Goal: Use online tool/utility: Utilize a website feature to perform a specific function

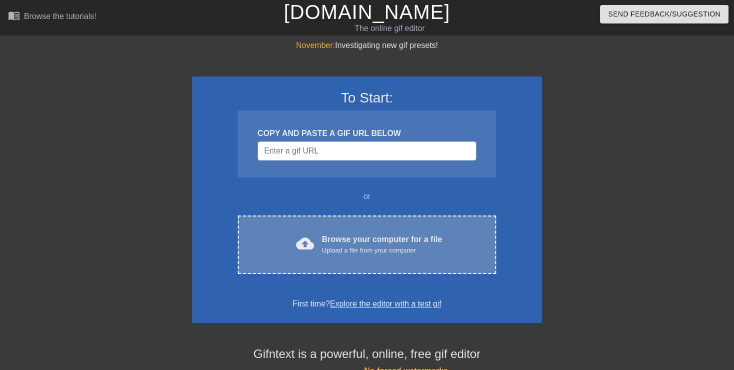
click at [405, 239] on div "Browse your computer for a file Upload a file from your computer" at bounding box center [382, 244] width 120 height 22
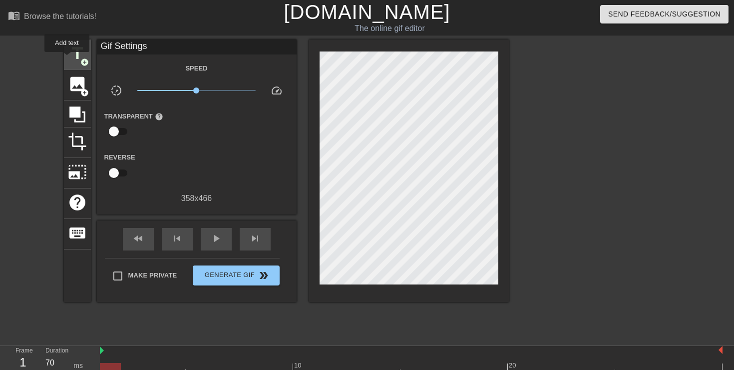
click at [68, 59] on span "title" at bounding box center [77, 53] width 19 height 19
drag, startPoint x: 328, startPoint y: 345, endPoint x: 328, endPoint y: 325, distance: 20.0
click at [328, 325] on div "menu_book Browse the tutorials! [DOMAIN_NAME] The online gif editor Send Feedba…" at bounding box center [367, 199] width 734 height 398
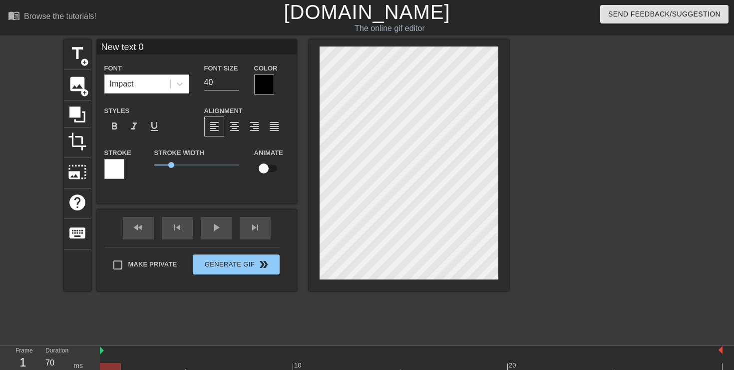
scroll to position [0, 0]
type input "ㄌ"
type textarea "ㄌ"
type input "ㄌㄧ"
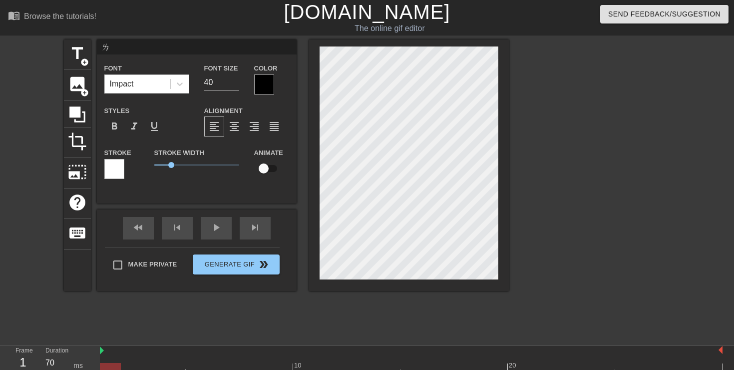
type textarea "ㄌㄧ"
type input "裏"
type textarea "裏"
type input "裏ㄅ"
type textarea "裏ㄅ"
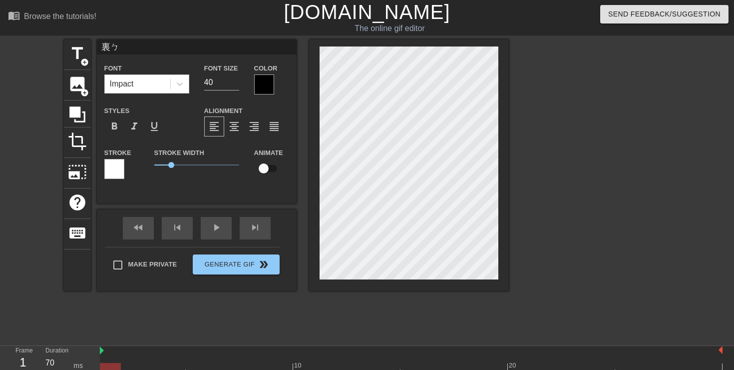
type input "裏ㄅㄞ"
type textarea "裏ㄅㄞ"
type input "禮拜"
type textarea "禮拜"
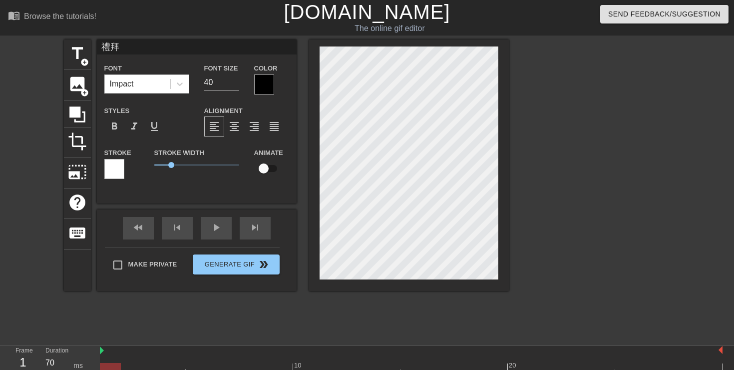
scroll to position [0, 0]
type input "禮拜ㄨ"
type textarea "禮拜ㄨ"
type input "禮拜五"
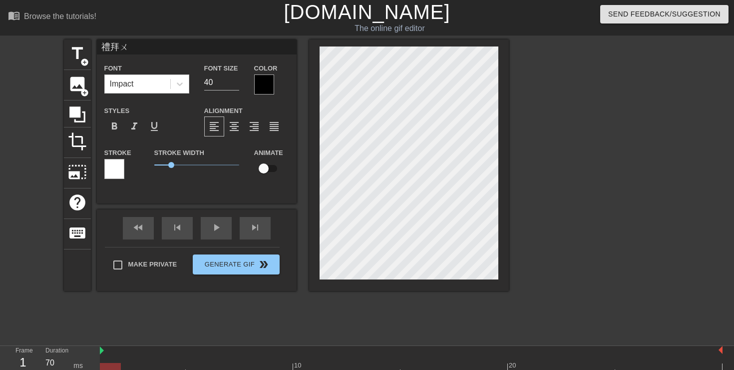
type textarea "禮拜五"
type input "禮拜五ㄗ"
type textarea "禮拜五ㄗ"
type input "禮拜五ㄗㄞ"
type textarea "禮拜五ㄗㄞ"
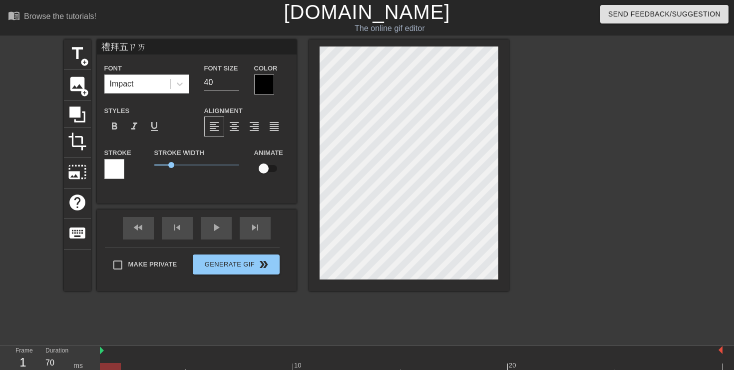
type input "禮拜五在"
type textarea "禮拜五在"
type input "禮拜五在ㄍ"
type textarea "禮拜五在ㄍㄨ"
type input "禮拜五在ㄍㄨㄥ"
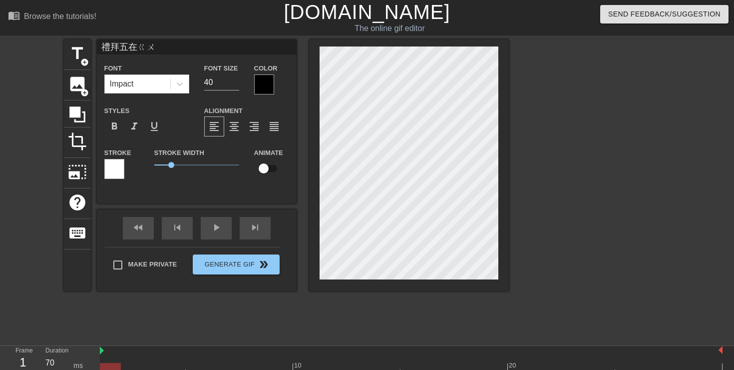
type textarea "禮拜五在ㄍㄨㄥ"
type input "禮拜五在公"
type textarea "禮拜五在公"
type input "禮拜五在公ㄙ"
type textarea "禮拜五在公ㄙ"
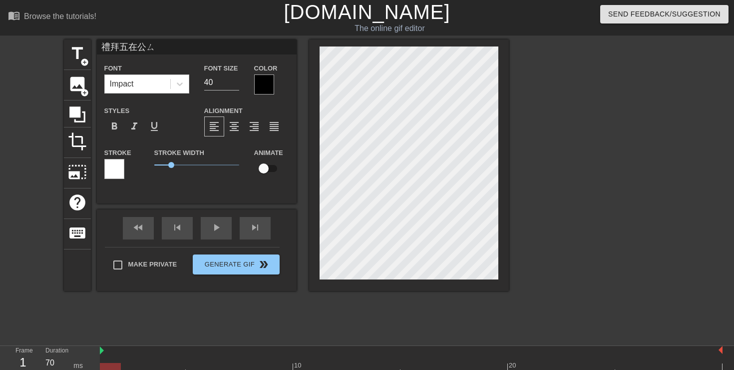
type input "禮拜五在公司"
type textarea "禮拜五在公司"
type input "禮拜五在公司ㄕ"
type textarea "禮拜五在公司ㄕ"
type input "禮拜五在公司ㄕㄤ"
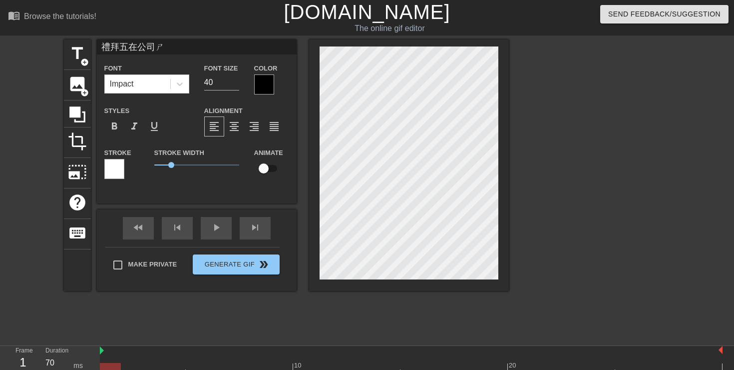
type textarea "禮拜五在公司ㄕㄤ"
type input "禮拜五在公司上"
type textarea "禮拜五在公司上"
type input "禮拜五在公司上ㄅ"
type textarea "禮拜五在公司上ㄅ"
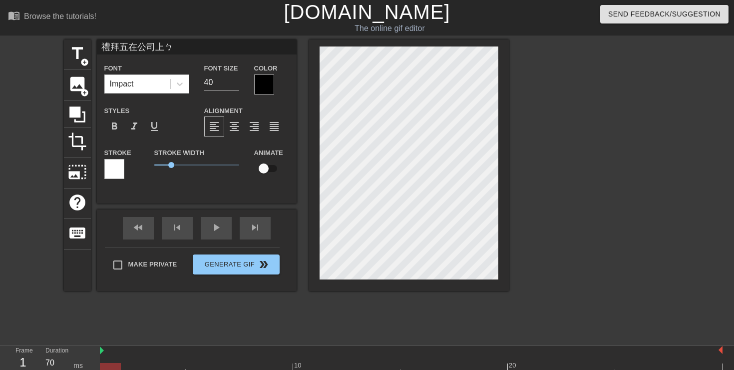
type input "禮拜五在公司上ㄅㄢ"
type textarea "禮拜五在公司上ㄅㄢ"
type input "禮拜五在公司上班"
type textarea "禮拜五在公司上班"
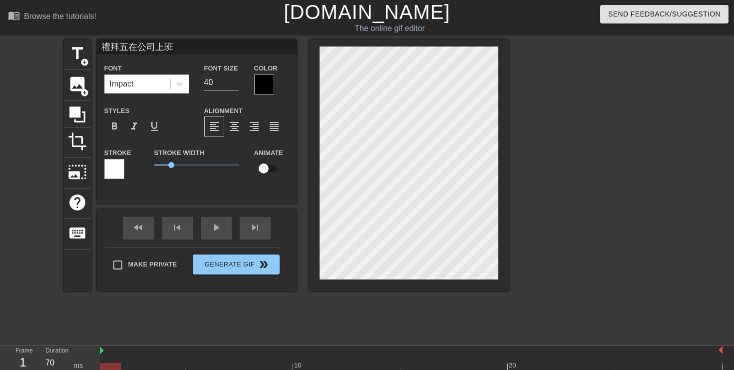
scroll to position [0, 1]
type input "禮拜五在公司上班"
type textarea "禮拜五 在公司上班"
type input "禮拜五在公司上班"
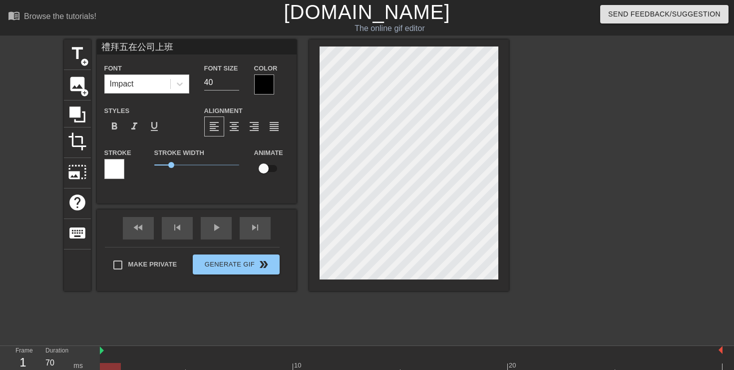
type textarea "禮拜五 在公司 上班"
type input "禮拜五在公司上班"
type textarea "禮拜五 在公司上班"
type input "禮拜五在公上班"
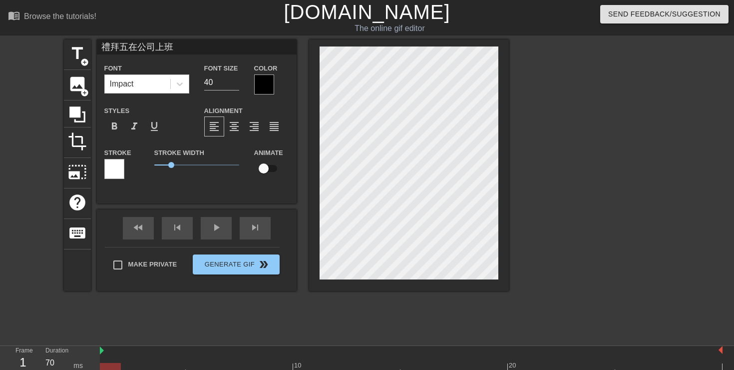
type textarea "禮拜五 在公上班"
type input "禮拜五在上班"
type textarea "禮拜五 在上班"
type input "禮拜五上班"
type textarea "禮拜五 上班"
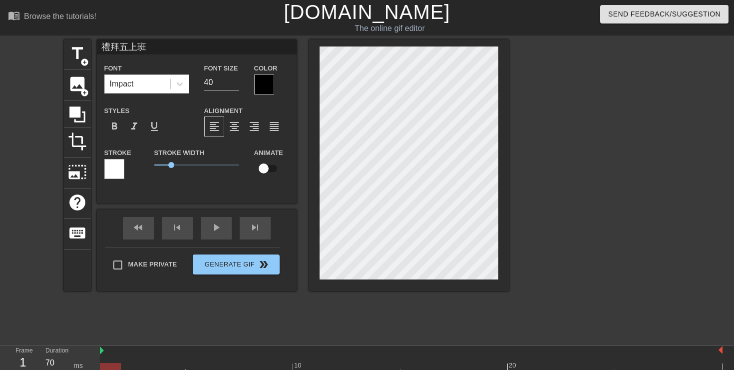
click at [339, 284] on div at bounding box center [409, 164] width 200 height 251
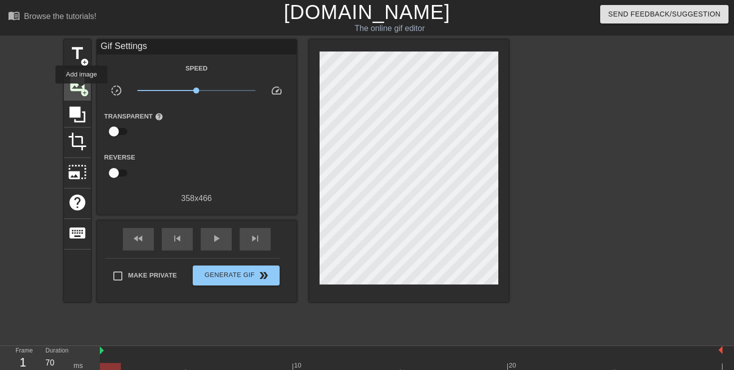
click at [82, 90] on span "add_circle" at bounding box center [84, 92] width 8 height 8
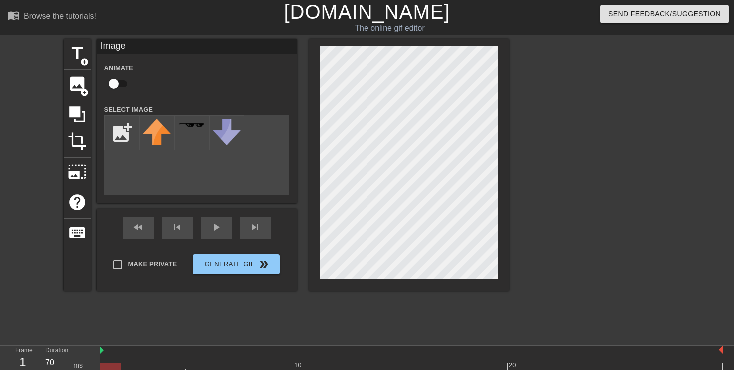
click at [173, 286] on div "fast_rewind skip_previous play_arrow skip_next Make Private Generate Gif double…" at bounding box center [197, 249] width 200 height 81
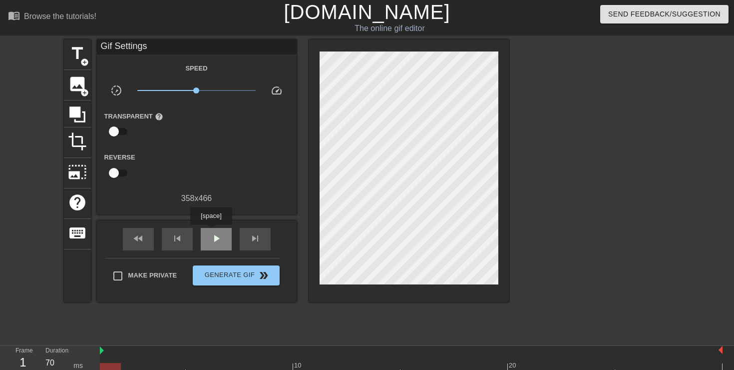
click at [212, 232] on span "play_arrow" at bounding box center [216, 238] width 12 height 12
click at [212, 232] on span "pause" at bounding box center [216, 238] width 12 height 12
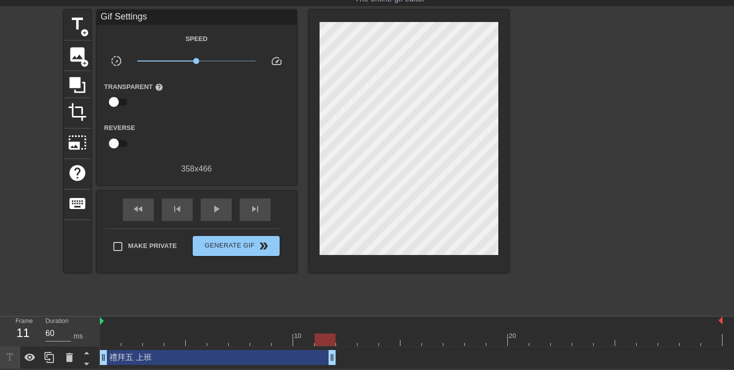
type input "70"
drag, startPoint x: 717, startPoint y: 358, endPoint x: 306, endPoint y: 340, distance: 411.9
click at [305, 341] on div "10 20 禮拜五 上班 drag_handle drag_handle" at bounding box center [417, 342] width 634 height 52
drag, startPoint x: 309, startPoint y: 358, endPoint x: 289, endPoint y: 358, distance: 20.0
click at [266, 361] on div "禮拜五 上班 drag_handle drag_handle" at bounding box center [196, 357] width 193 height 15
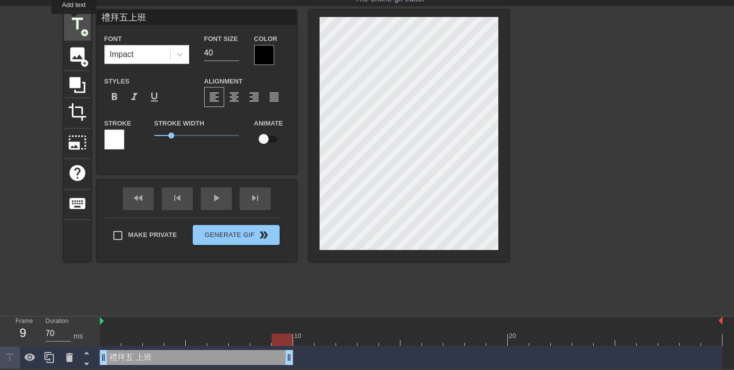
click at [74, 21] on span "title" at bounding box center [77, 23] width 19 height 19
type input "New text 2"
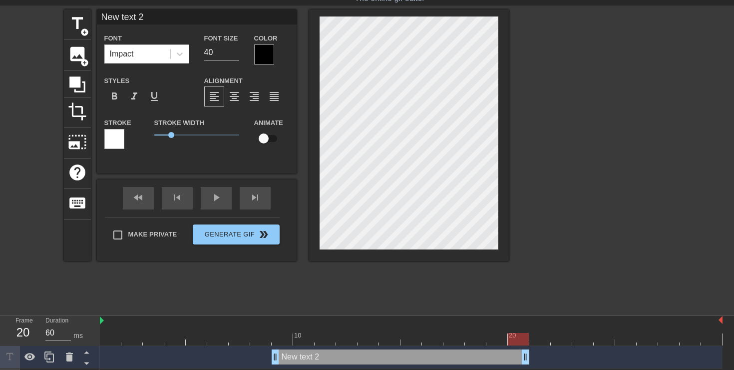
type input "70"
drag, startPoint x: 716, startPoint y: 357, endPoint x: 511, endPoint y: 358, distance: 205.2
click at [510, 358] on div "New text 2 drag_handle drag_handle" at bounding box center [411, 356] width 623 height 15
type input "ㄍ"
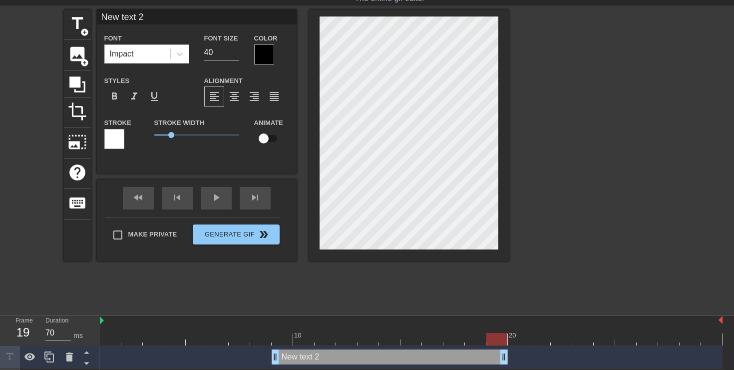
type textarea "ㄍ"
type input "ㄍㄨ"
type textarea "ㄍㄨ"
type input "ㄍㄨㄢ"
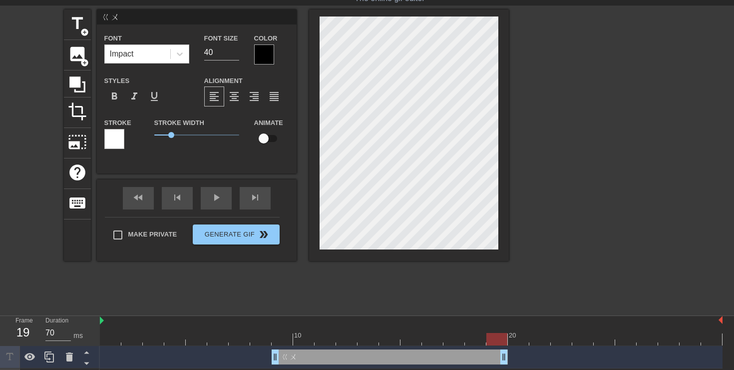
type textarea "ㄍㄨㄢ"
type input "關"
type textarea "關"
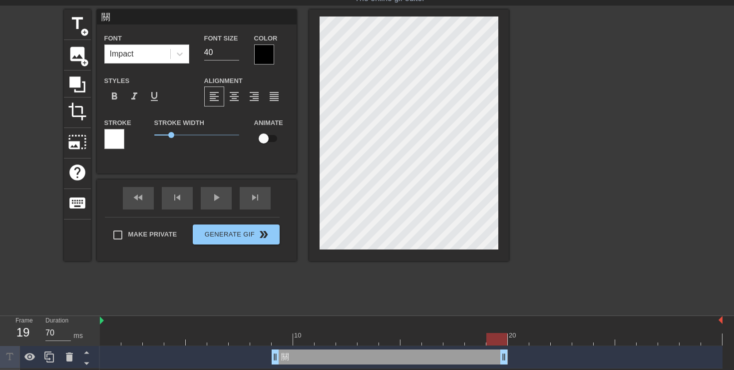
type input "關ㄉ"
type textarea "關ㄉ"
type input "關ㄉㄧ"
type textarea "關ㄉㄧ"
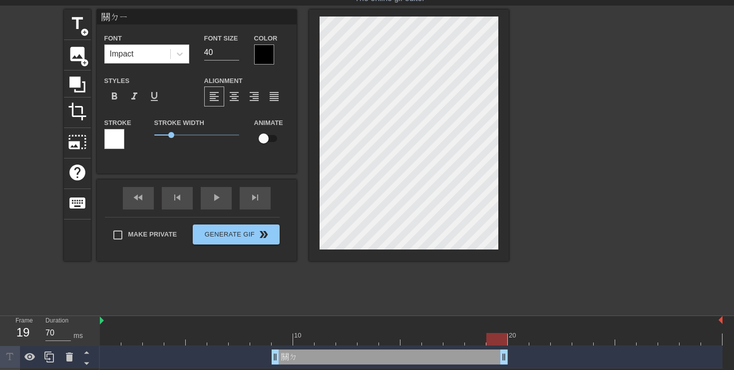
type input "關ㄉㄧㄠ"
type textarea "關雕"
type input "關雕ㄕ"
type textarea "關雕ㄕ"
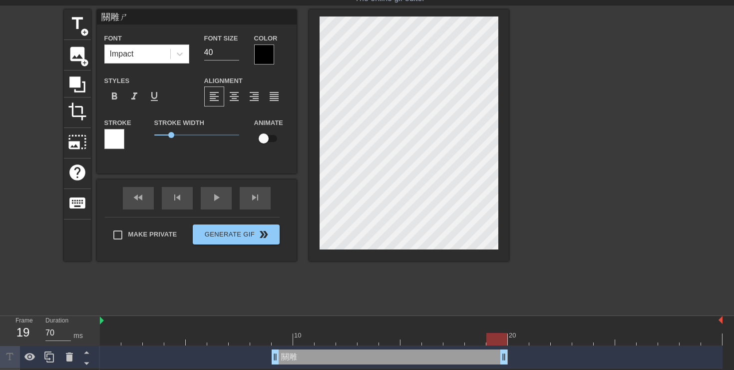
type input "關雕ㄕㄨ"
type textarea "關雕ㄕㄨ"
type input "關雕ㄕㄨㄟ"
type textarea "關雕ㄕㄨㄟ"
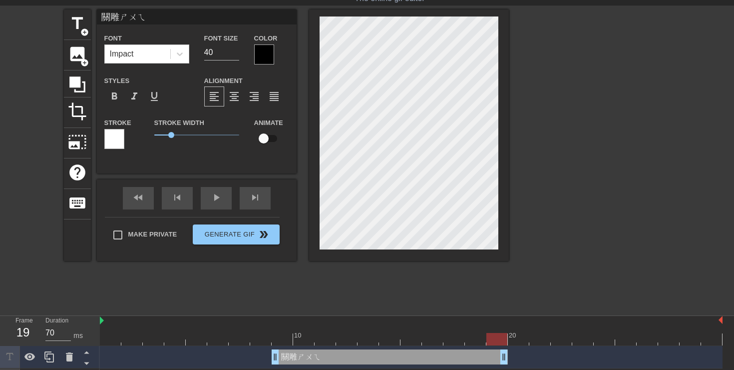
type input "關雕睡"
type textarea "關雕睡"
type input "關雕"
type textarea "關雕"
type input "關"
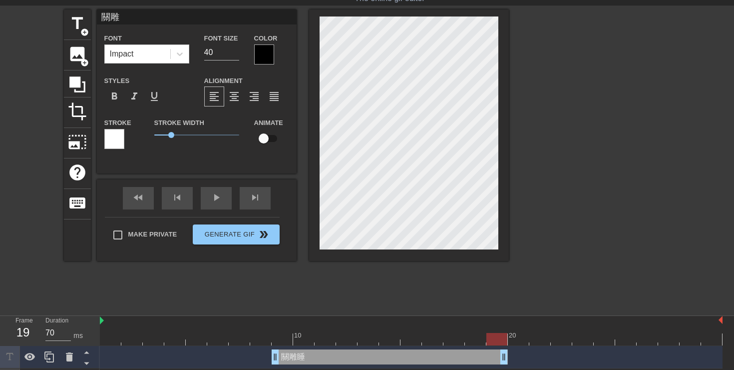
type textarea "關"
type input "關ㄉ"
type textarea "關ㄉ"
type input "關ㄉㄥ"
type textarea "關ㄉㄥ"
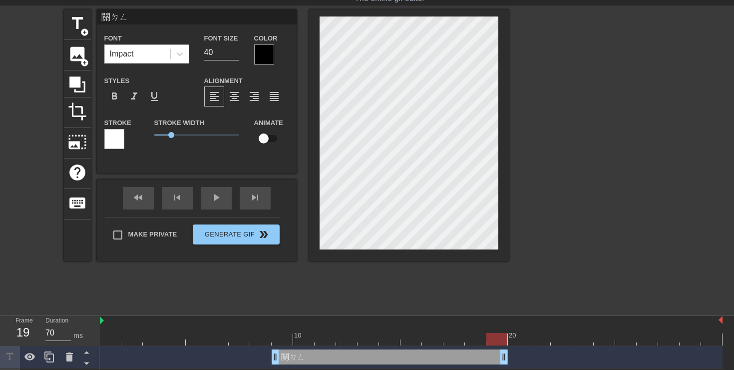
scroll to position [0, 0]
type input "關燈"
type textarea "關燈"
type input "關燈ㄕ"
type textarea "關燈ㄕ"
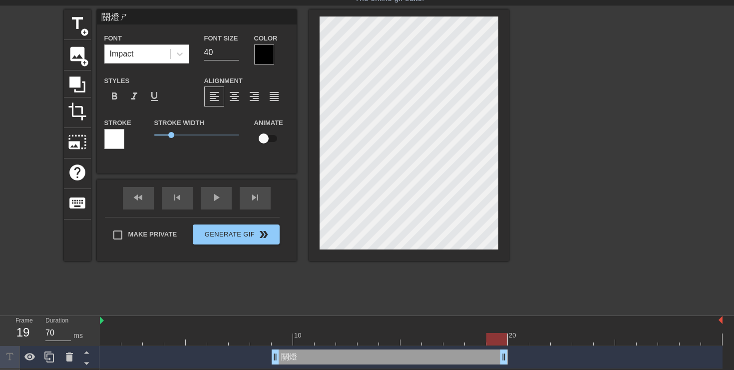
type input "關燈ㄕㄨ"
type textarea "關燈ㄕㄨ"
type input "關燈ㄕㄨㄟ"
type textarea "關燈ㄕㄨㄟ"
type input "關燈睡"
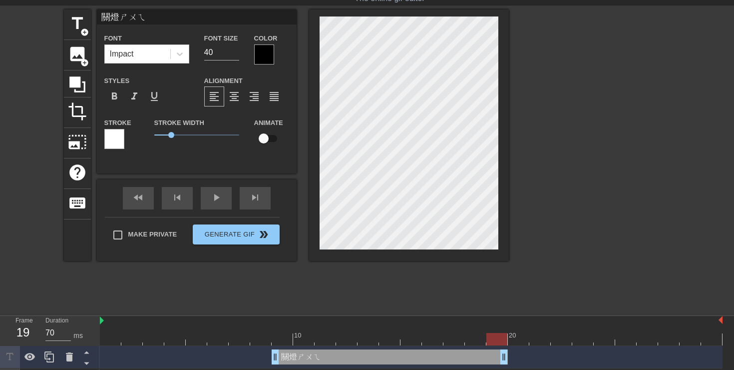
type textarea "關燈睡"
type input "關燈睡ㄐ"
type textarea "關燈睡ㄐ"
type input "關燈睡ㄐㄧ"
type textarea "關燈睡ㄐㄧ"
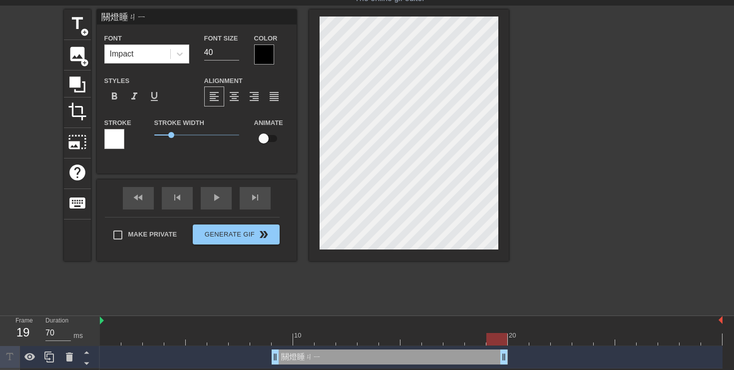
type input "關燈睡ㄐㄧㄠ"
type textarea "關燈睡覺"
type input "關燈睡覺"
type textarea "關燈睡覺"
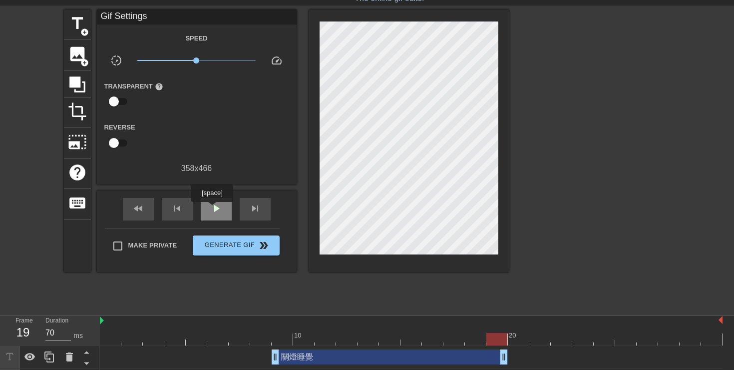
click at [213, 209] on span "play_arrow" at bounding box center [216, 208] width 12 height 12
click at [201, 207] on div "pause" at bounding box center [216, 209] width 31 height 22
click at [317, 338] on div at bounding box center [411, 339] width 623 height 12
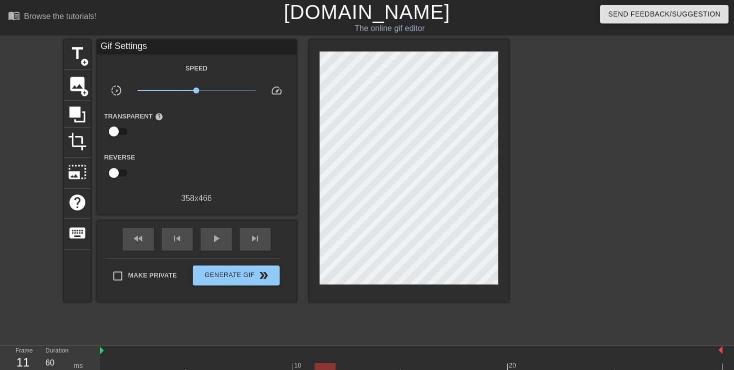
scroll to position [52, 0]
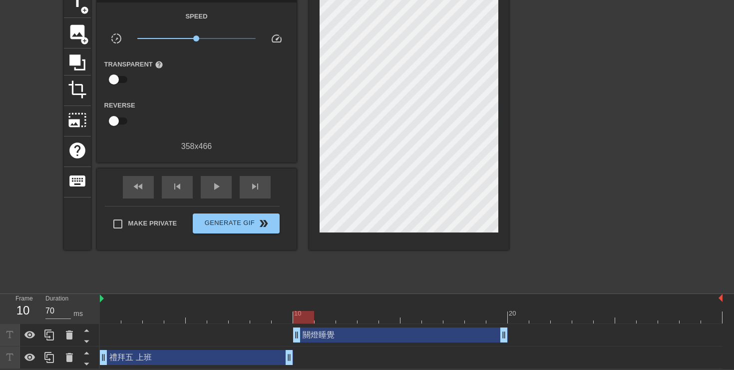
drag, startPoint x: 275, startPoint y: 335, endPoint x: 294, endPoint y: 336, distance: 18.5
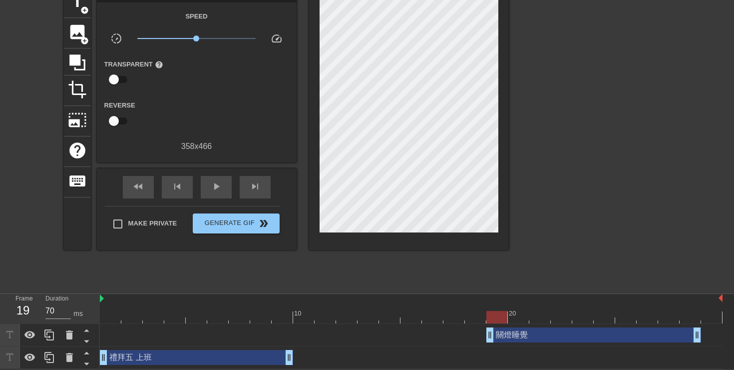
type input "60"
drag, startPoint x: 453, startPoint y: 335, endPoint x: 671, endPoint y: 331, distance: 217.8
click at [671, 331] on div "關燈睡覺 drag_handle drag_handle" at bounding box center [615, 334] width 215 height 15
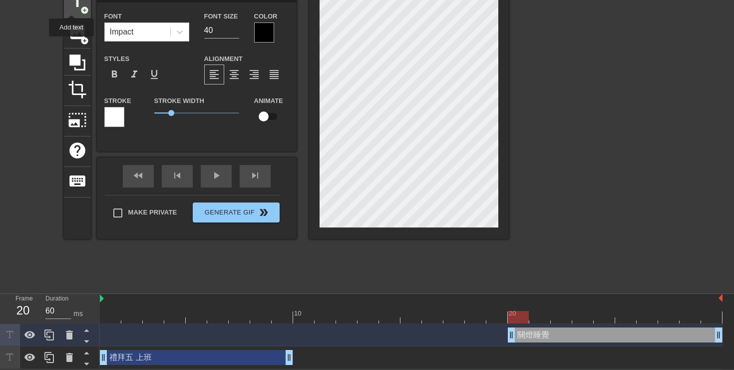
click at [72, 6] on span "title" at bounding box center [77, 1] width 19 height 19
type input "New text 3"
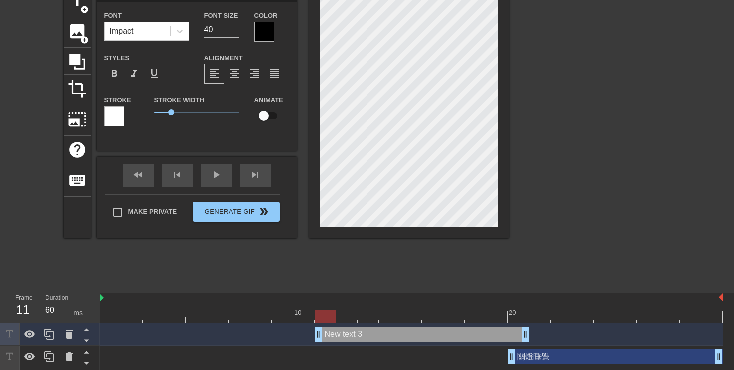
type input "70"
drag, startPoint x: 540, startPoint y: 336, endPoint x: 323, endPoint y: 327, distance: 217.4
click at [323, 327] on div "New text 3 drag_handle drag_handle" at bounding box center [400, 334] width 215 height 15
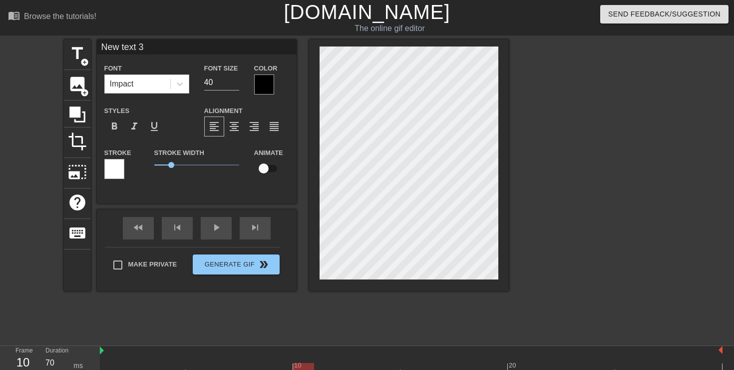
scroll to position [75, 0]
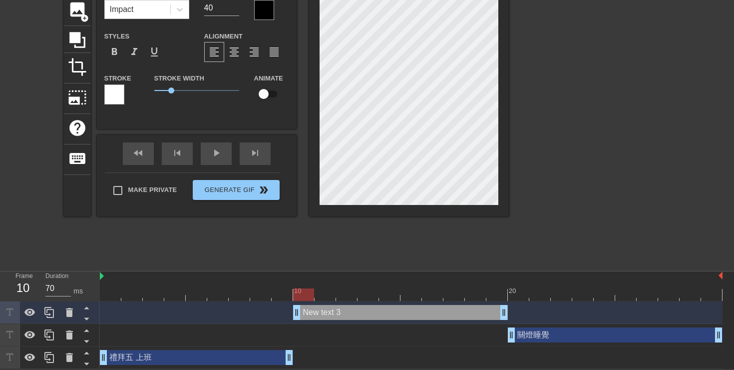
type textarea "ㄅ"
type input "ㄅㄢ"
type textarea "ㄅㄢ"
type input "半"
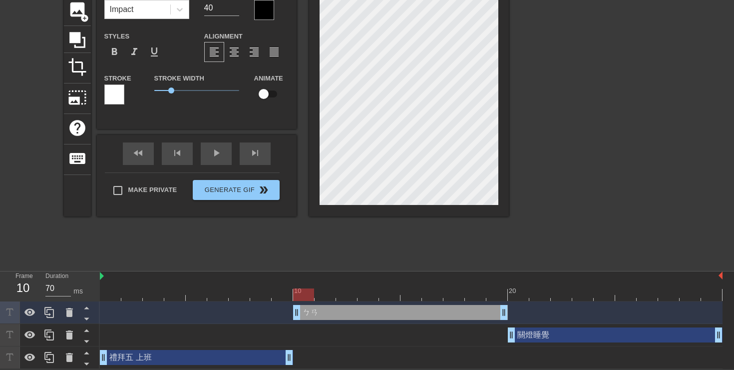
type textarea "半"
type input "半ㄍ"
type textarea "半ㄍ"
type input "半ㄍㄨ"
type textarea "半ㄍㄨ"
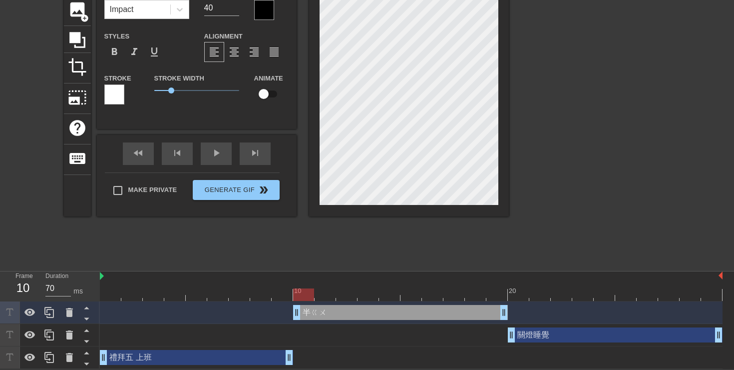
type input "半ㄍㄨㄥ"
type textarea "半ㄍㄨㄥ"
type input "辦公"
type textarea "辦公"
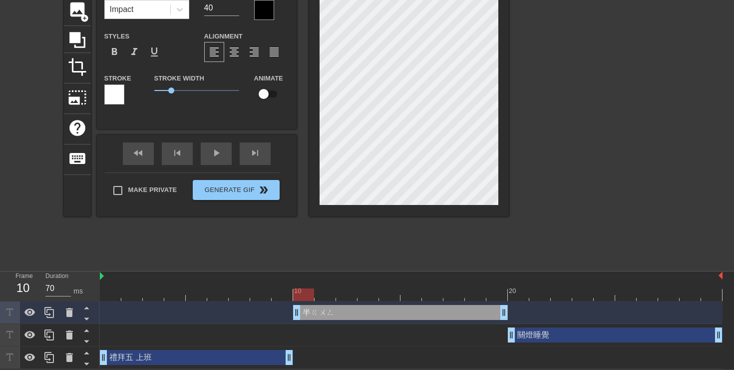
scroll to position [0, 0]
type input "辦公ㄕ"
type textarea "辦公ㄕ"
type input "辦公室"
type textarea "辦公室"
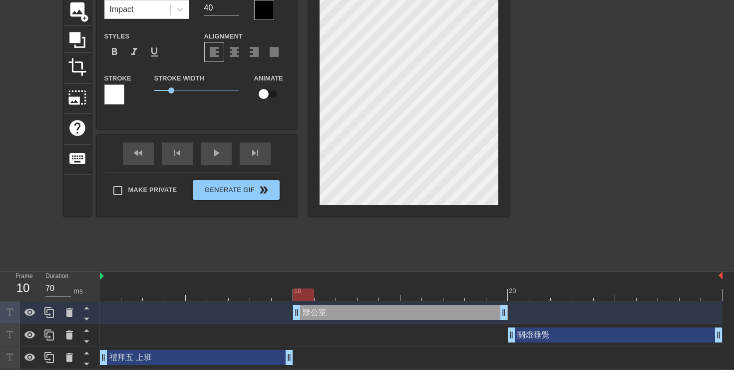
type input "辦公室ㄉ"
type textarea "辦公室ㄉ"
type input "辦公室ㄉㄡ"
type textarea "辦公室都"
type input "辦公室都ㄇ"
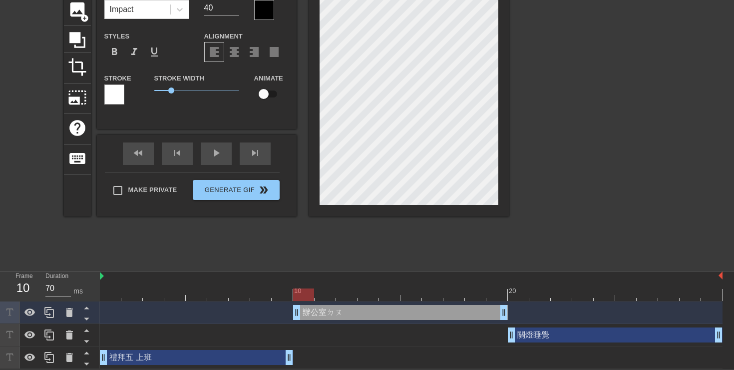
type textarea "辦公室都ㄇ"
type input "辦公室都ㄇㄟ"
type textarea "辦公室都ㄇㄟ"
type input "辦公室都沒"
type textarea "辦公室都沒"
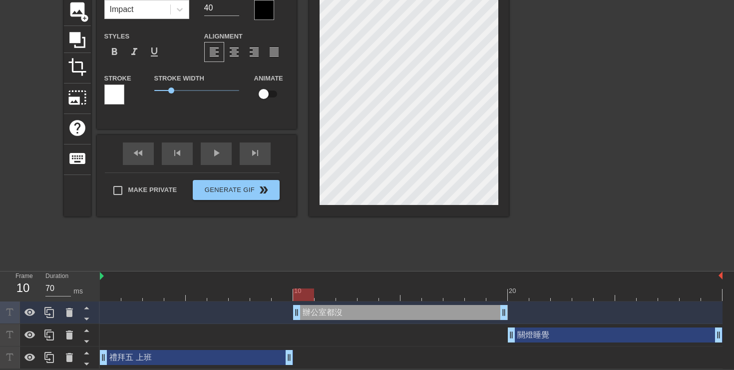
type input "辦公室都沒ㄖ"
type textarea "辦公室都沒ㄖ"
type input "辦公室都沒ㄖㄣ"
type textarea "辦公室都沒ㄖㄣ"
type input "辦公室都沒人"
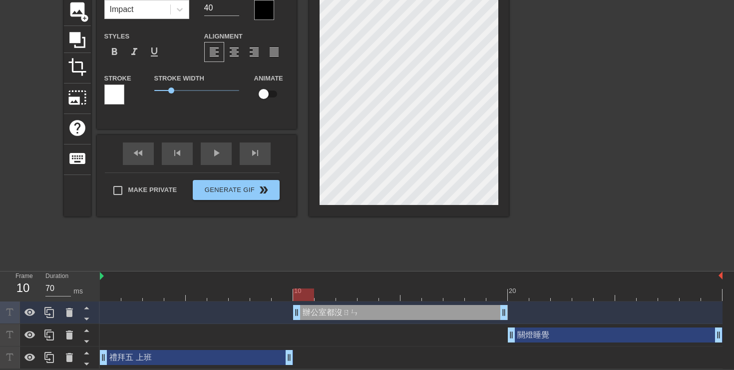
type textarea "辦公室都沒人"
type input "辦公室都沒人"
type textarea "辦公室 都沒人"
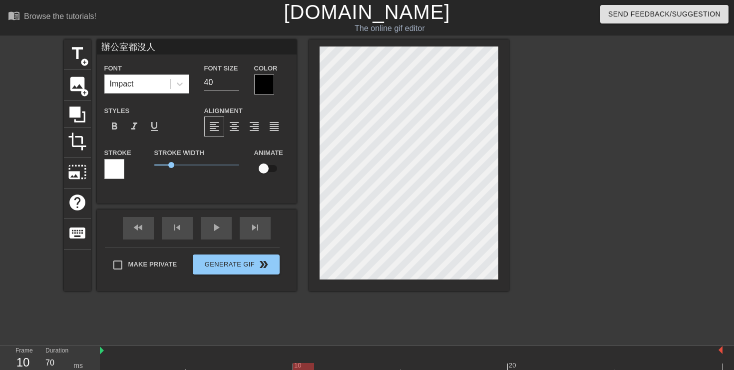
scroll to position [75, 0]
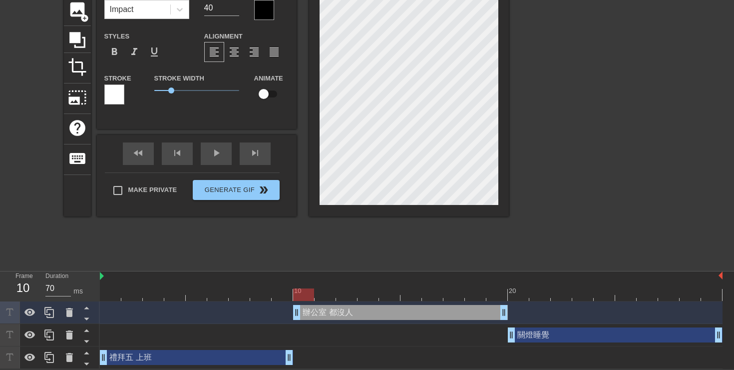
click at [532, 335] on div "關燈睡覺 drag_handle drag_handle" at bounding box center [615, 334] width 215 height 15
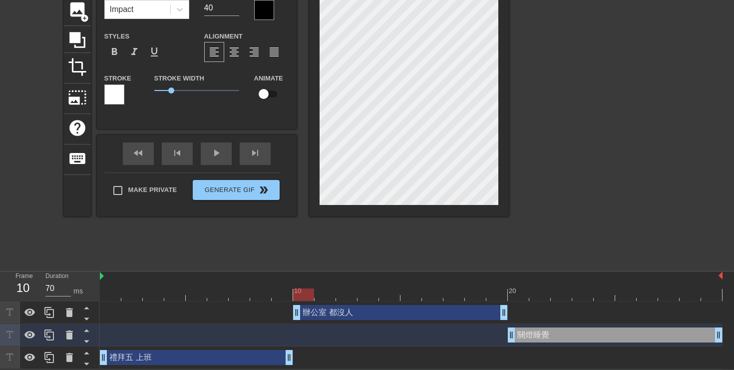
click at [532, 332] on div "關燈睡覺 drag_handle drag_handle" at bounding box center [615, 334] width 215 height 15
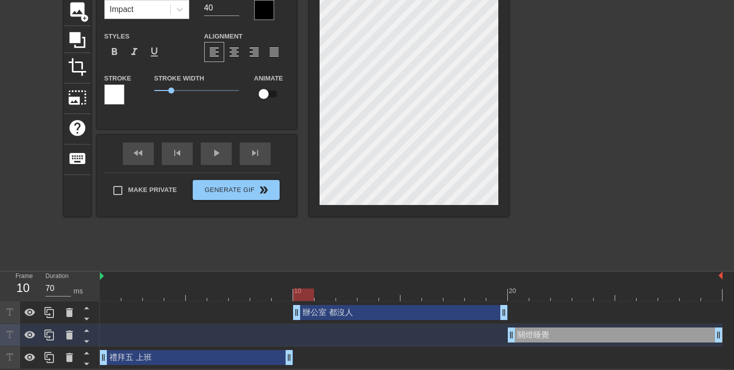
click at [448, 309] on div "辦公室 都沒人 drag_handle drag_handle" at bounding box center [400, 312] width 215 height 15
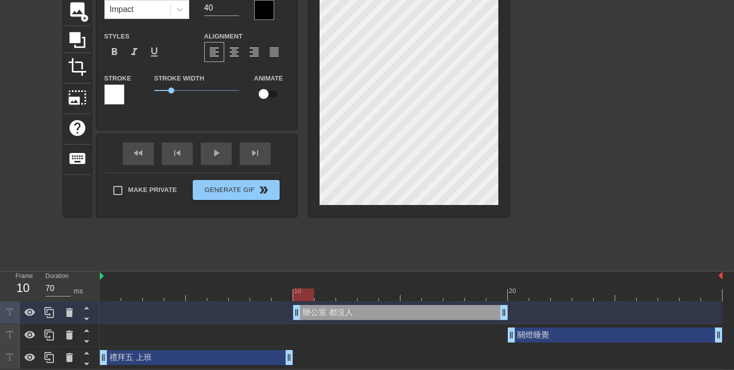
click at [537, 338] on div "關燈睡覺 drag_handle drag_handle" at bounding box center [615, 334] width 215 height 15
type input "關燈睡覺"
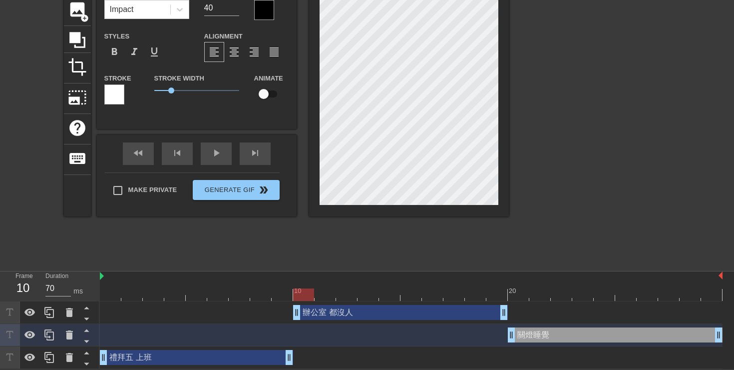
click at [537, 338] on div "關燈睡覺 drag_handle drag_handle" at bounding box center [615, 334] width 215 height 15
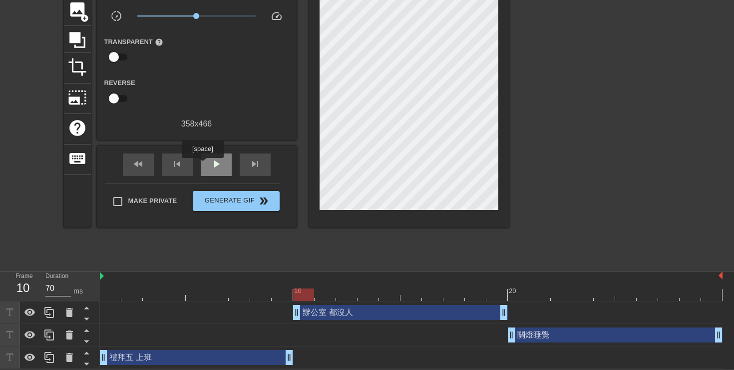
click at [204, 165] on div "play_arrow" at bounding box center [216, 164] width 31 height 22
type input "70"
click at [204, 165] on div "pause" at bounding box center [216, 164] width 31 height 22
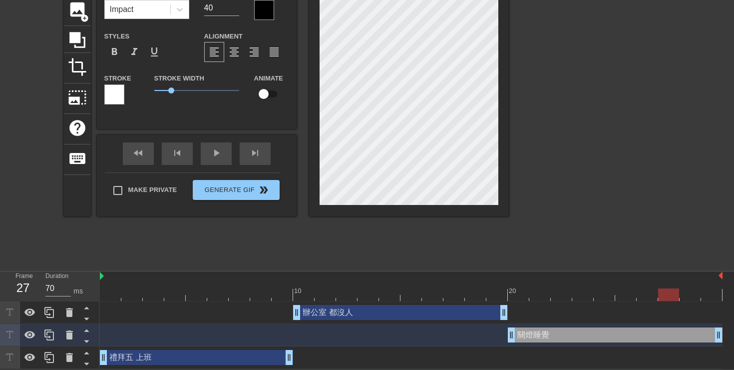
scroll to position [0, 1]
type input "ㄐ"
type textarea "ㄐ"
type input "ㄐㄧ"
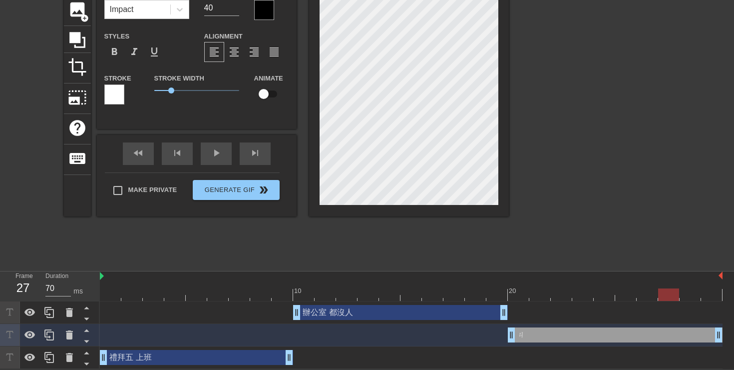
type textarea "ㄐㄧ"
type input "ㄐㄧㄣ"
type textarea "ㄐㄧㄣ"
type input "[PERSON_NAME]"
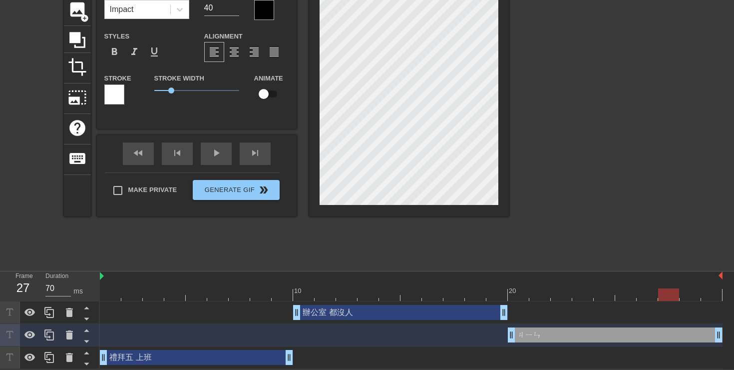
type textarea "[PERSON_NAME]"
type input "金ㄊ"
type textarea "金ㄊ"
type input "金ㄊㄧ"
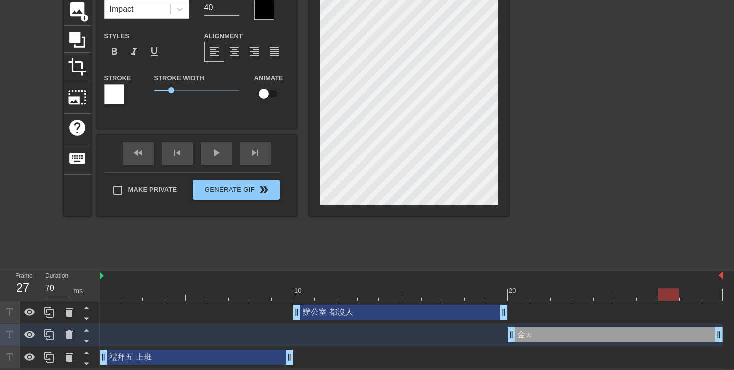
type textarea "金ㄊㄧ"
type input "金ㄊㄧㄢ"
type textarea "[DATE]"
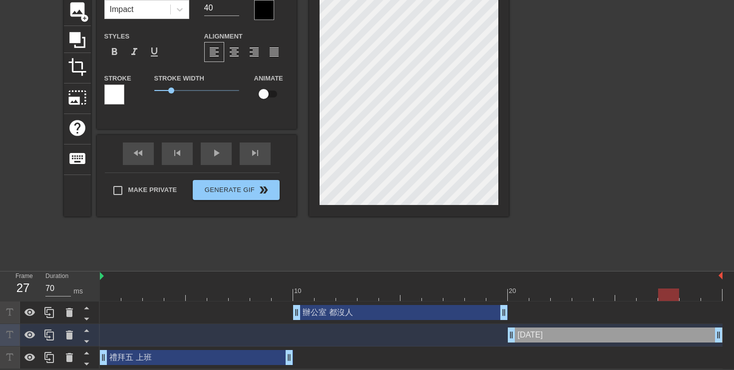
type input "[DATE]ㄕ"
type textarea "[DATE]ㄕ"
type input "[DATE]是"
type textarea "[DATE]是"
type input "[DATE]是ㄌ"
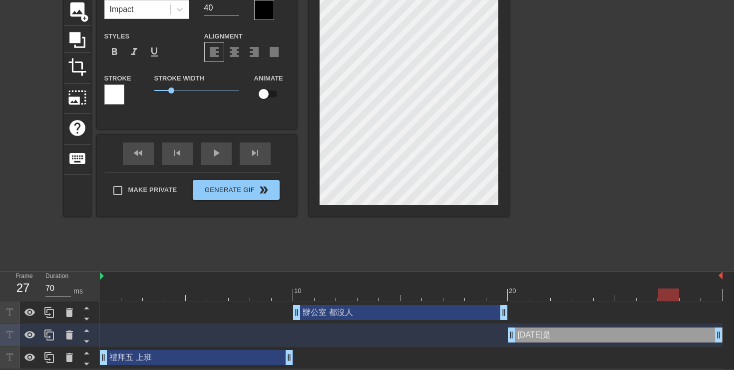
type textarea "[DATE]是ㄌ"
type input "[DATE]是ㄌㄧ"
type textarea "[DATE]是ㄌㄧ"
type input "[DATE]是ㄌㄧㄢ"
type textarea "[DATE]是連"
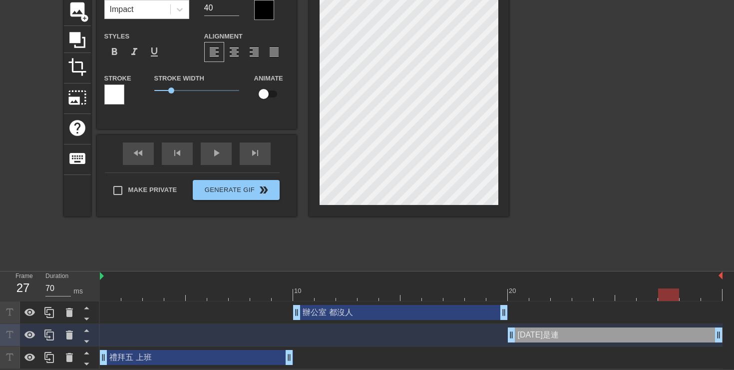
type input "[DATE]是連ㄐ"
type textarea "[DATE]是連ㄐ"
type input "[DATE]是連ㄐㄧ"
type textarea "[DATE]是連ㄐㄧ"
type input "[DATE]是連ㄐㄧㄚ"
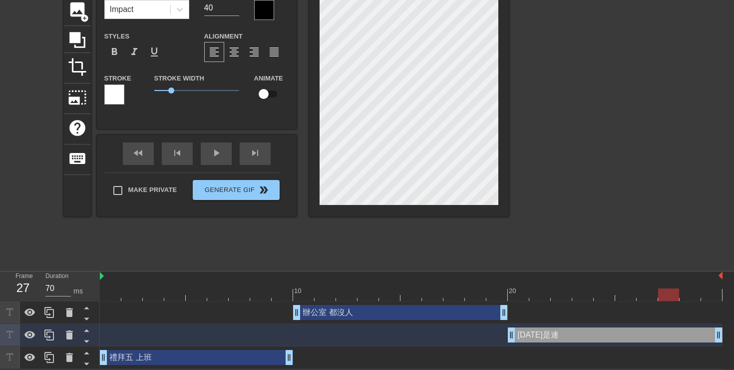
type textarea "[DATE]是連ㄐㄧㄚ"
type input "[DATE]是廉價"
type textarea "[DATE]是廉價"
type input "[DATE]是廉價ㄉ"
type textarea "[DATE]是廉價ㄉ"
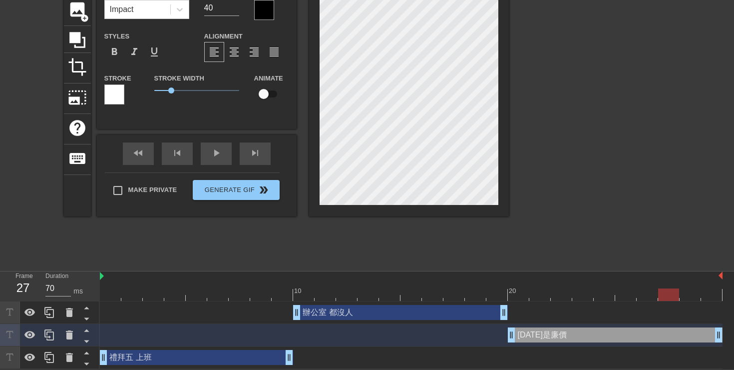
type input "[DATE]是廉價ㄉㄧ"
type textarea "[DATE]是廉價ㄉㄧ"
type input "[DATE]是連假第"
type textarea "[DATE]是連假第"
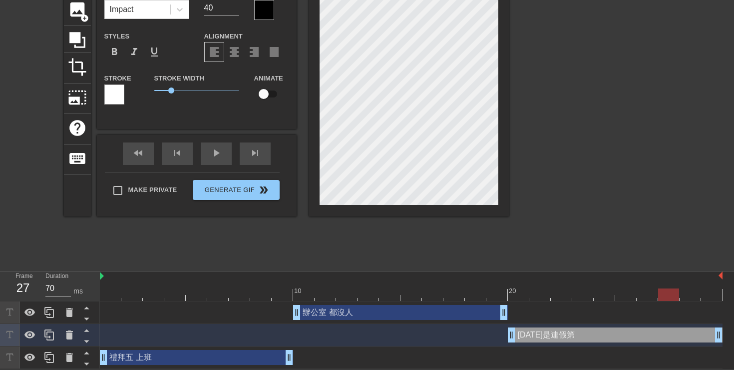
type input "[DATE]是連假第ㄊ"
type textarea "[DATE]是連假第ㄊ"
type input "[DATE]是連假第ㄊㄧ"
type textarea "[DATE]是連假第ㄊㄧ"
type input "[DATE]是連假第ㄊㄧㄢ"
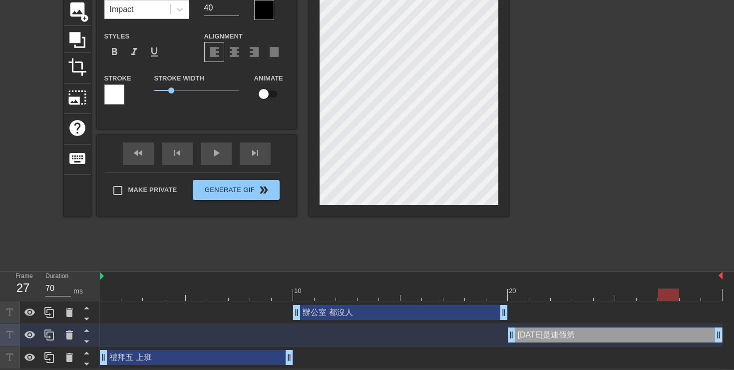
type textarea "[DATE]是連假第ㄊㄧㄢ"
type input "[DATE]是連假第天"
type textarea "[DATE]是連假第天"
type input "[DATE]是連假第"
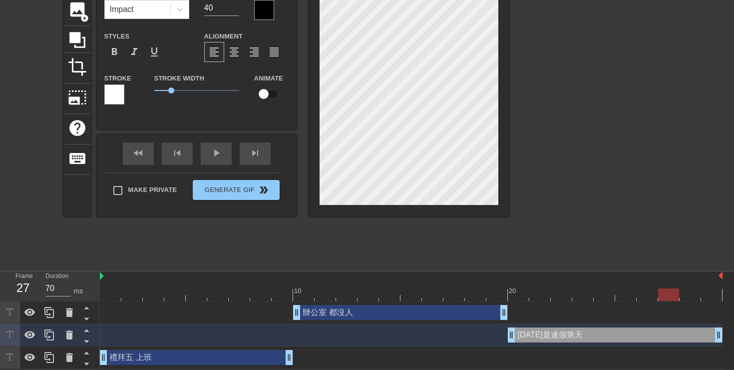
type textarea "[DATE]是連假第"
type input "[DATE]是連假第ㄧ"
type textarea "[DATE]是連假第ㄧ"
type input "[DATE]是連假第一"
type textarea "[DATE]是連假第一"
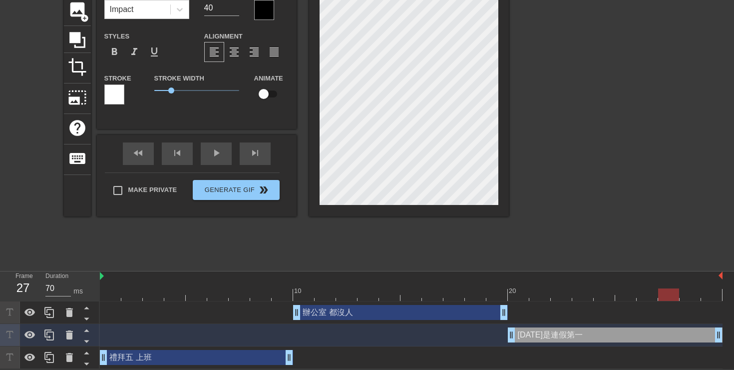
type input "[DATE]是連假第一ㄊ"
click at [215, 152] on div "play_arrow" at bounding box center [216, 153] width 31 height 22
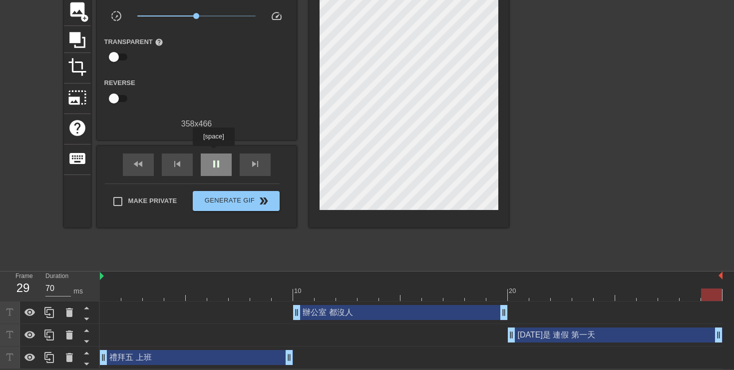
click at [215, 153] on div "pause" at bounding box center [216, 164] width 31 height 22
click at [362, 309] on div "辦公室 都沒人 drag_handle drag_handle" at bounding box center [400, 312] width 215 height 15
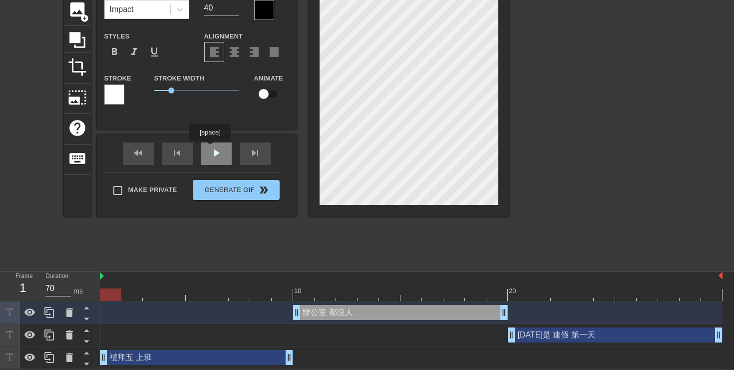
click at [212, 150] on div "fast_rewind skip_previous play_arrow skip_next" at bounding box center [196, 153] width 163 height 37
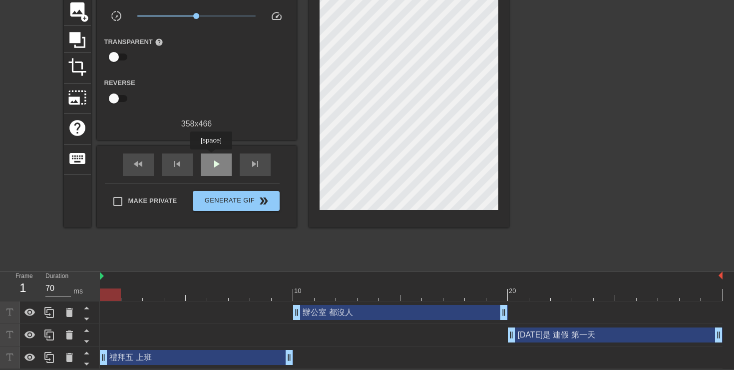
click at [212, 156] on div "play_arrow" at bounding box center [216, 164] width 31 height 22
click at [212, 156] on div "pause" at bounding box center [216, 164] width 31 height 22
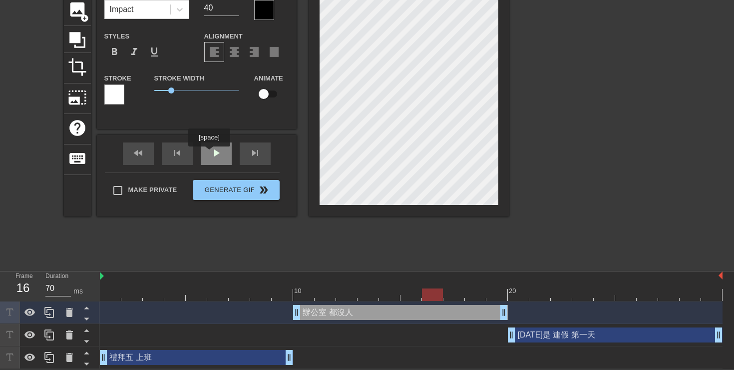
click at [211, 154] on div "play_arrow" at bounding box center [216, 153] width 31 height 22
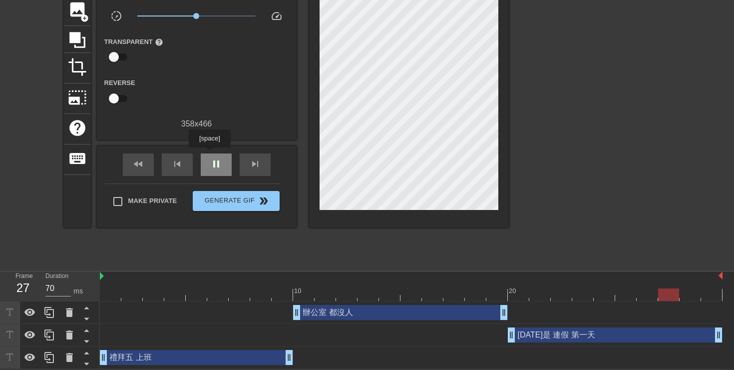
click at [211, 154] on div "pause" at bounding box center [216, 164] width 31 height 22
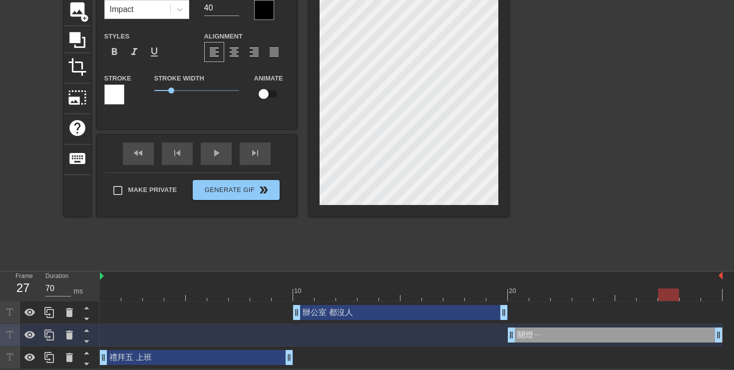
scroll to position [0, 0]
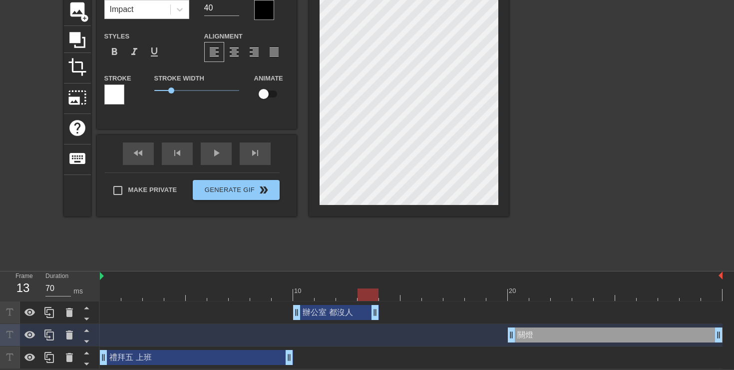
drag, startPoint x: 502, startPoint y: 308, endPoint x: 380, endPoint y: 305, distance: 122.4
click at [380, 305] on div "辦公室 都沒人 drag_handle drag_handle" at bounding box center [411, 312] width 623 height 15
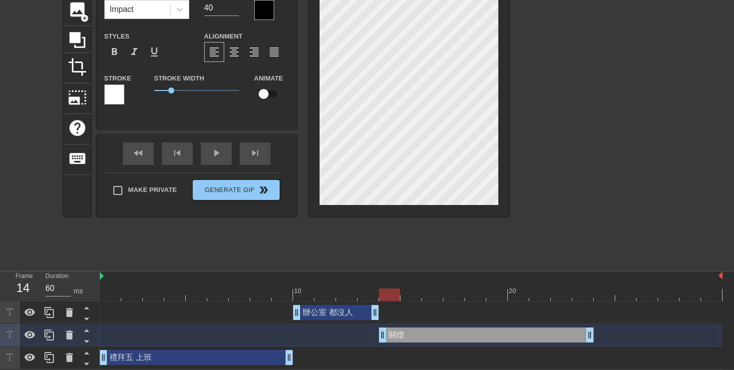
drag, startPoint x: 550, startPoint y: 331, endPoint x: 417, endPoint y: 322, distance: 133.6
click at [417, 322] on div "辦公室 都沒人 drag_handle drag_handle 關燈 drag_handle drag_handle 禮拜五 上班 drag_handle d…" at bounding box center [417, 334] width 634 height 67
drag, startPoint x: 589, startPoint y: 339, endPoint x: 516, endPoint y: 332, distance: 72.7
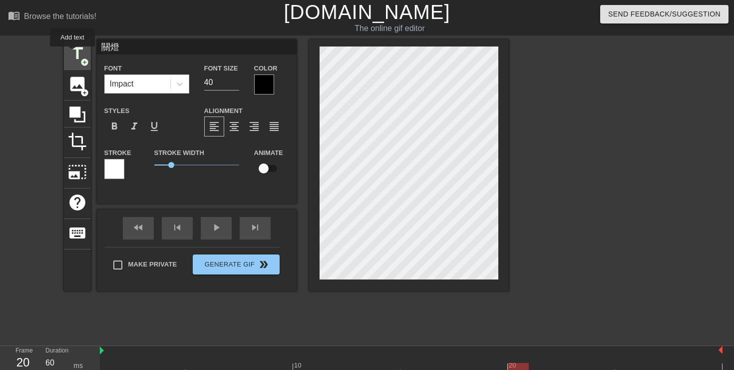
click at [73, 53] on span "title" at bounding box center [77, 53] width 19 height 19
click at [204, 233] on div "play_arrow" at bounding box center [216, 228] width 31 height 22
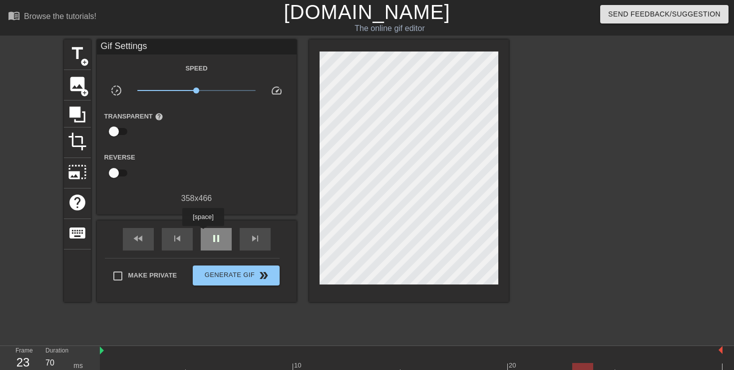
click at [204, 233] on div "pause" at bounding box center [216, 239] width 31 height 22
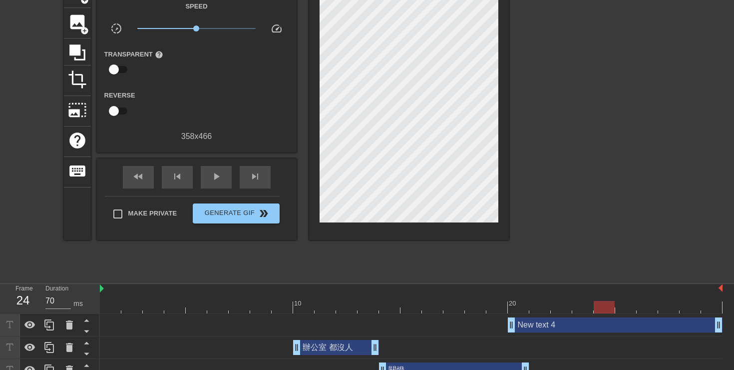
scroll to position [62, 0]
click at [207, 174] on div "play_arrow" at bounding box center [216, 176] width 31 height 22
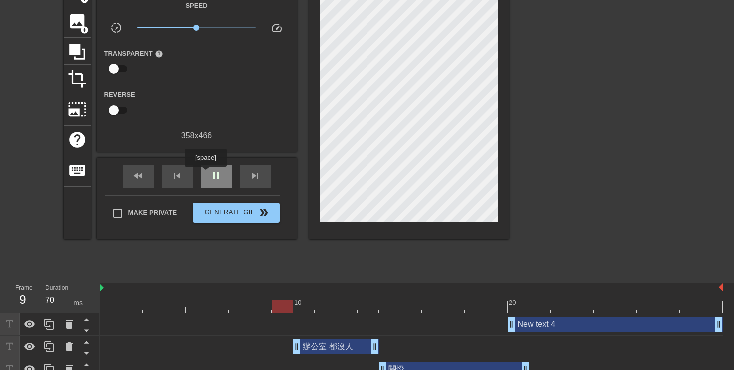
click at [207, 174] on div "pause" at bounding box center [216, 176] width 31 height 22
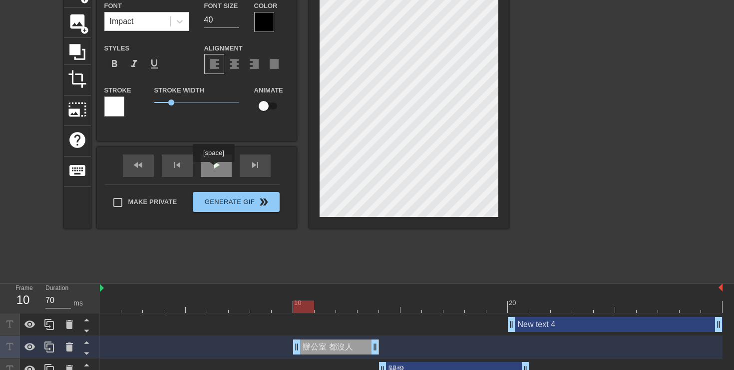
click at [215, 169] on div "play_arrow" at bounding box center [216, 165] width 31 height 22
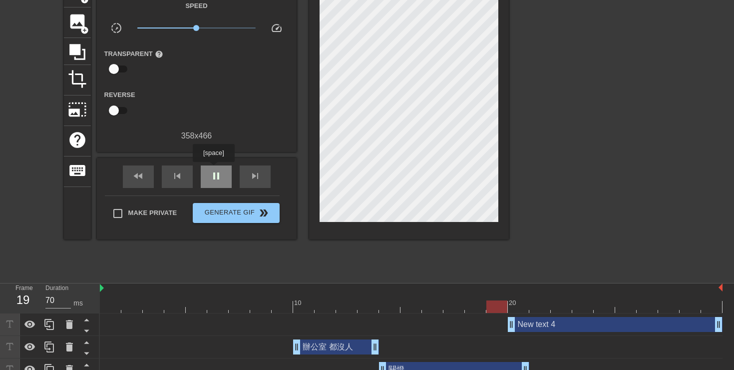
click at [215, 169] on div "pause" at bounding box center [216, 176] width 31 height 22
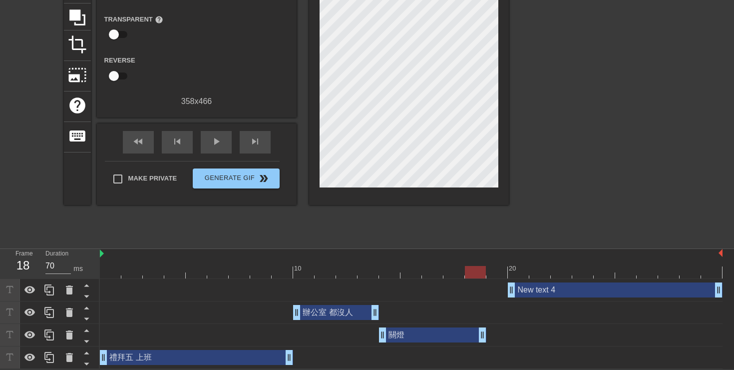
drag, startPoint x: 525, startPoint y: 337, endPoint x: 478, endPoint y: 331, distance: 47.3
drag, startPoint x: 510, startPoint y: 292, endPoint x: 493, endPoint y: 291, distance: 16.5
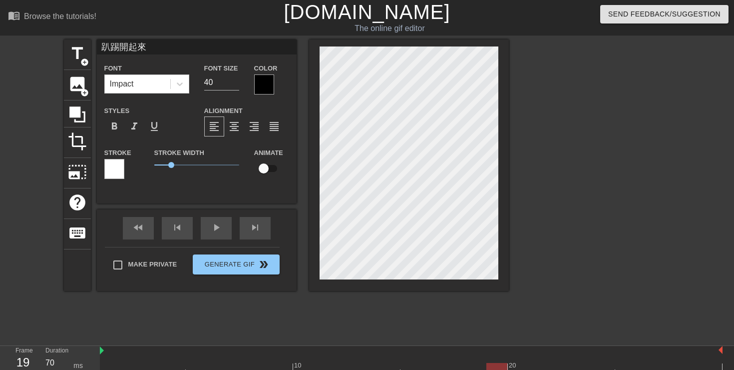
scroll to position [0, 1]
click at [653, 215] on div at bounding box center [596, 189] width 150 height 300
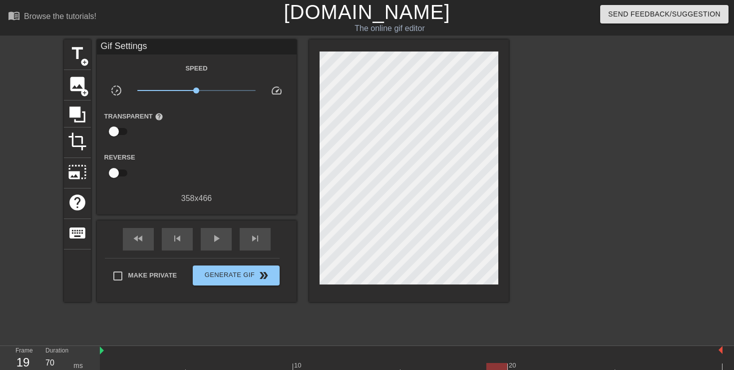
scroll to position [97, 0]
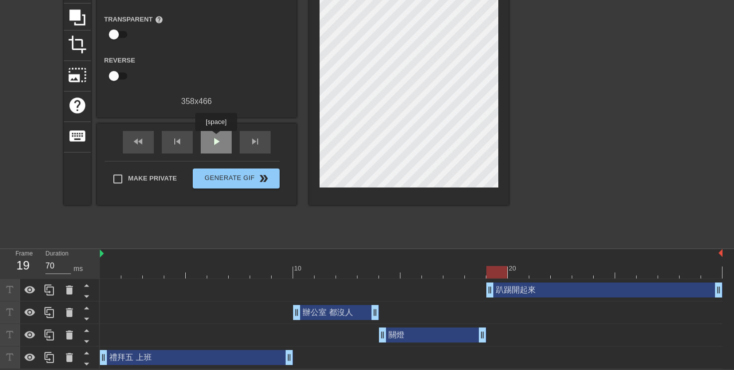
click at [217, 138] on span "play_arrow" at bounding box center [216, 141] width 12 height 12
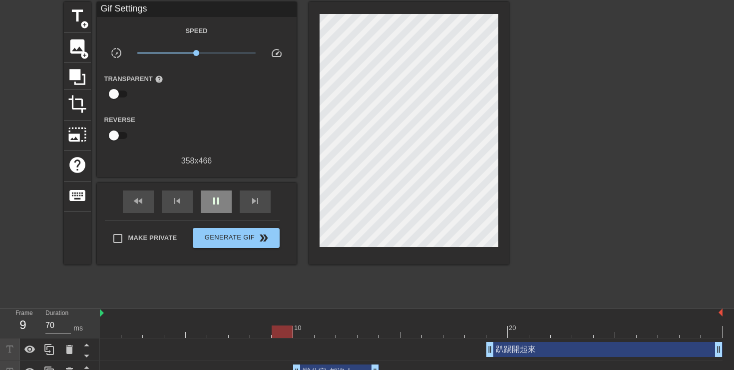
scroll to position [0, 0]
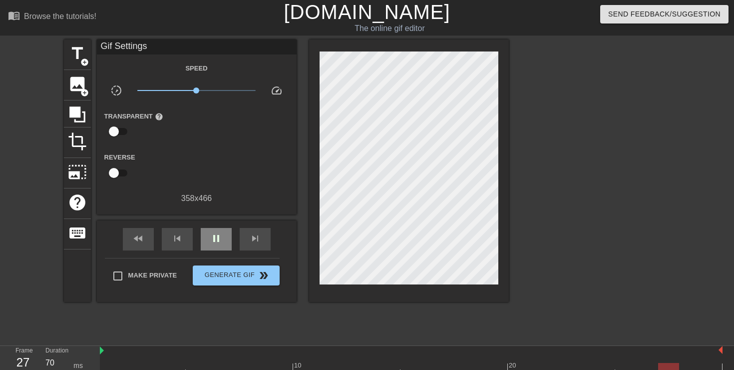
click at [217, 138] on div "Transparent help" at bounding box center [197, 125] width 200 height 31
click at [203, 240] on div "pause" at bounding box center [216, 239] width 31 height 22
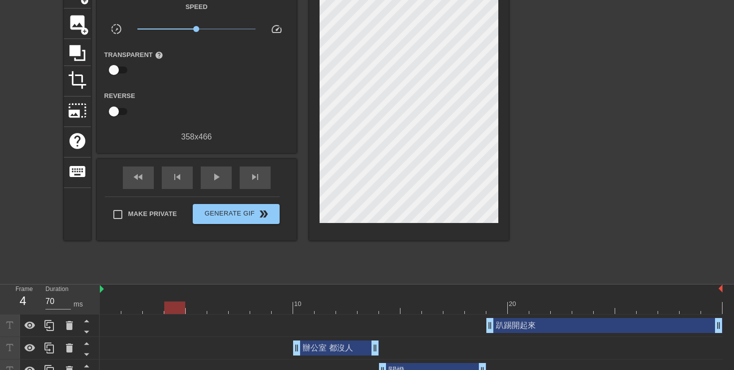
scroll to position [97, 0]
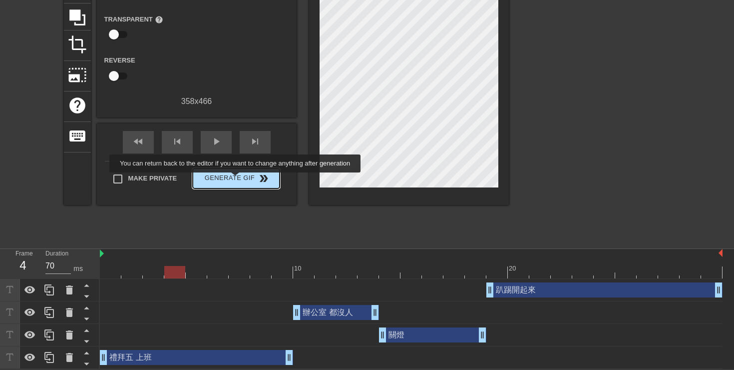
click at [242, 179] on span "Generate Gif double_arrow" at bounding box center [236, 178] width 78 height 12
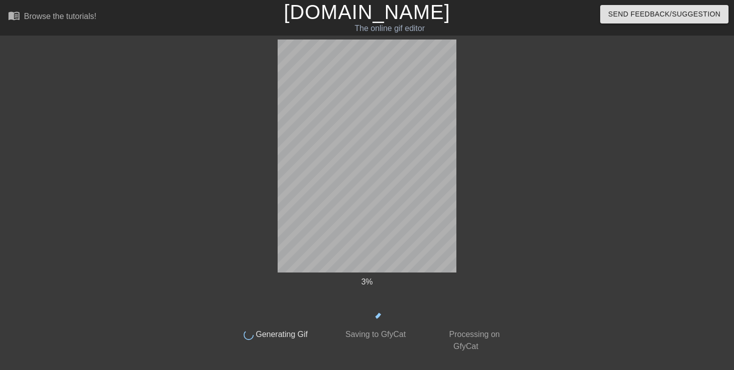
scroll to position [0, 0]
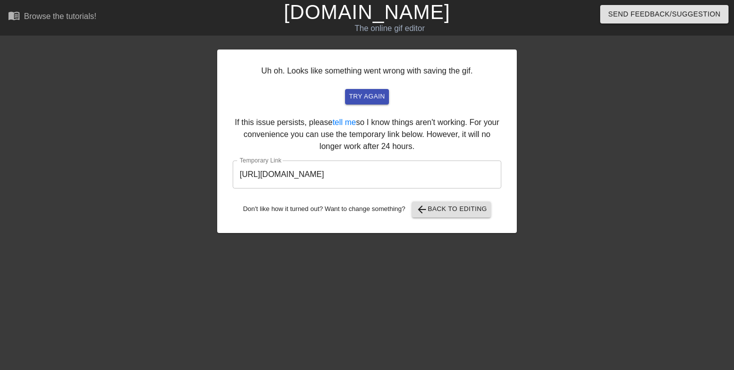
click at [430, 180] on input "[URL][DOMAIN_NAME]" at bounding box center [367, 174] width 269 height 28
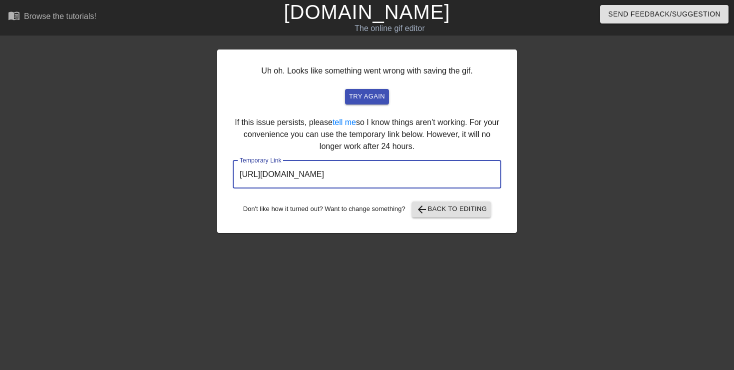
click at [430, 180] on input "[URL][DOMAIN_NAME]" at bounding box center [367, 174] width 269 height 28
